Goal: Task Accomplishment & Management: Manage account settings

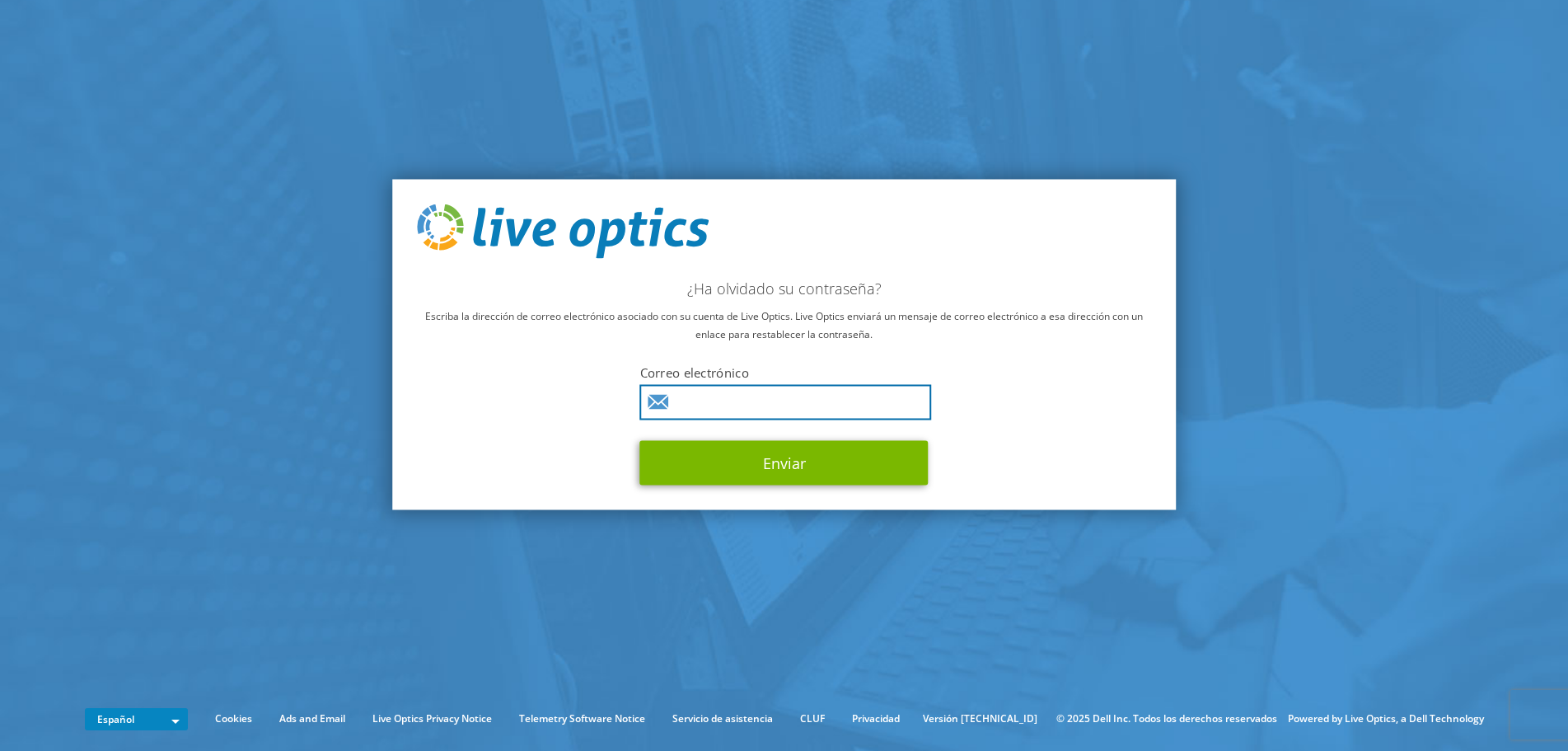
click at [715, 389] on input "text" at bounding box center [785, 402] width 291 height 36
type input "[EMAIL_ADDRESS][DOMAIN_NAME]"
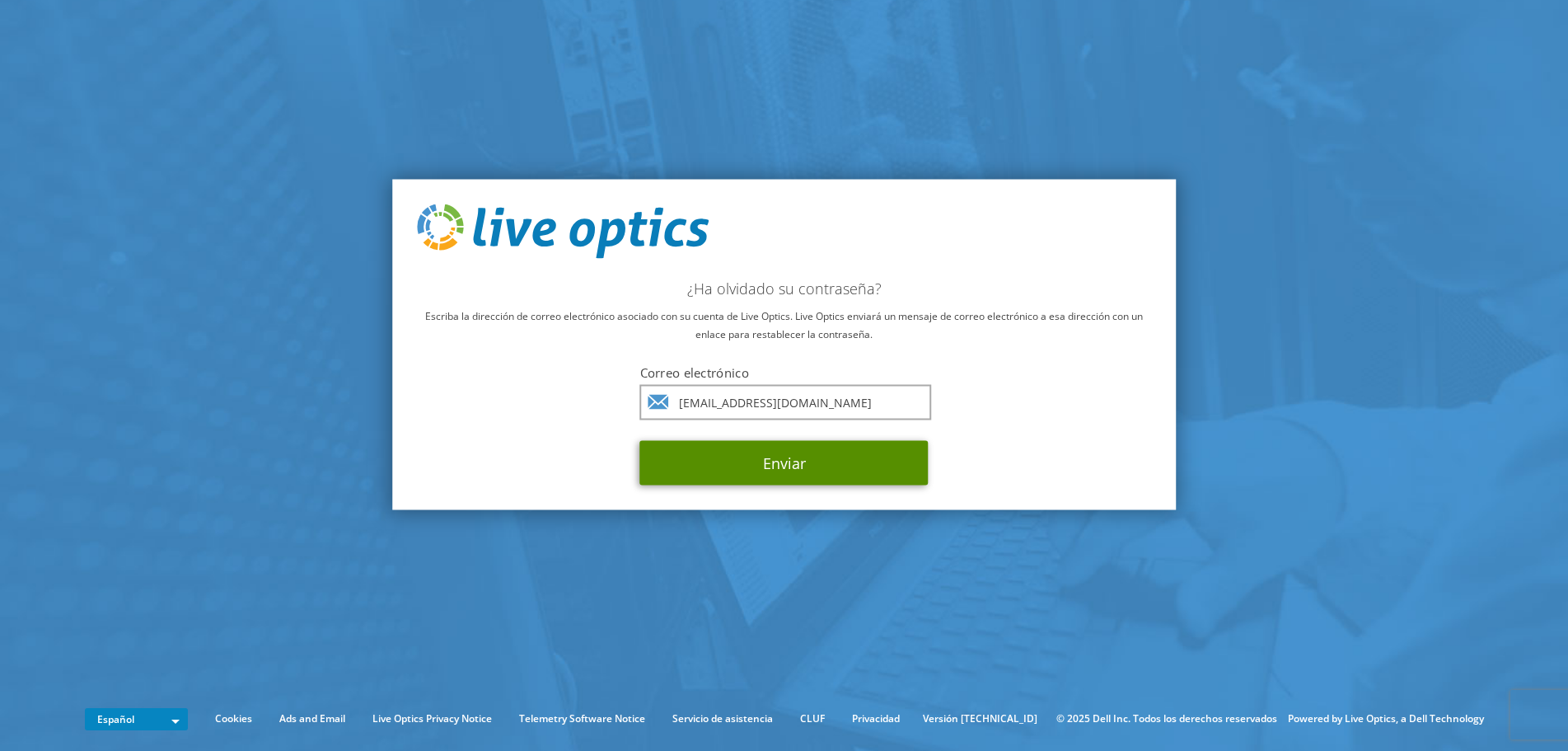
click at [802, 470] on button "Enviar" at bounding box center [784, 462] width 289 height 45
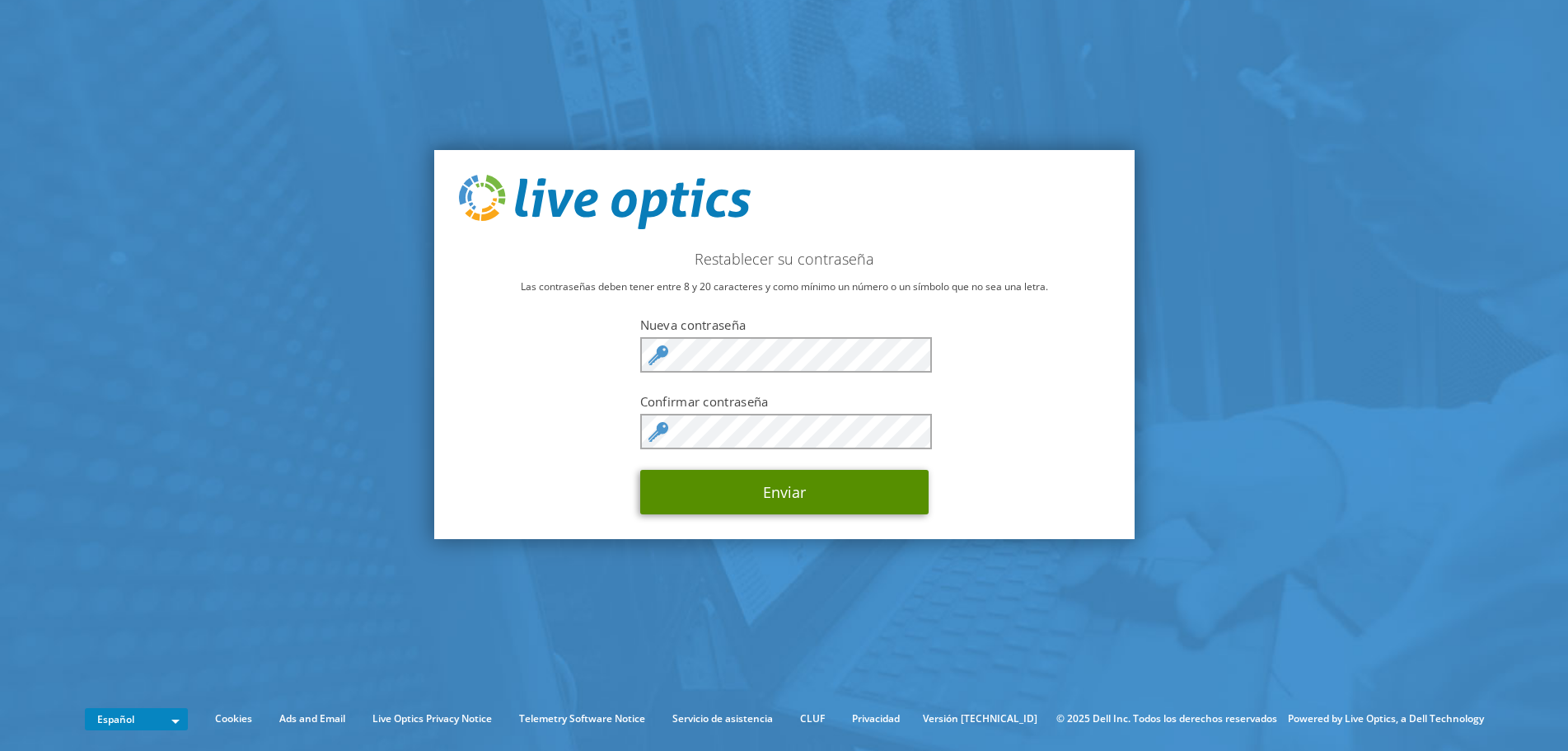
click at [744, 485] on button "Enviar" at bounding box center [784, 491] width 289 height 45
